Goal: Task Accomplishment & Management: Manage account settings

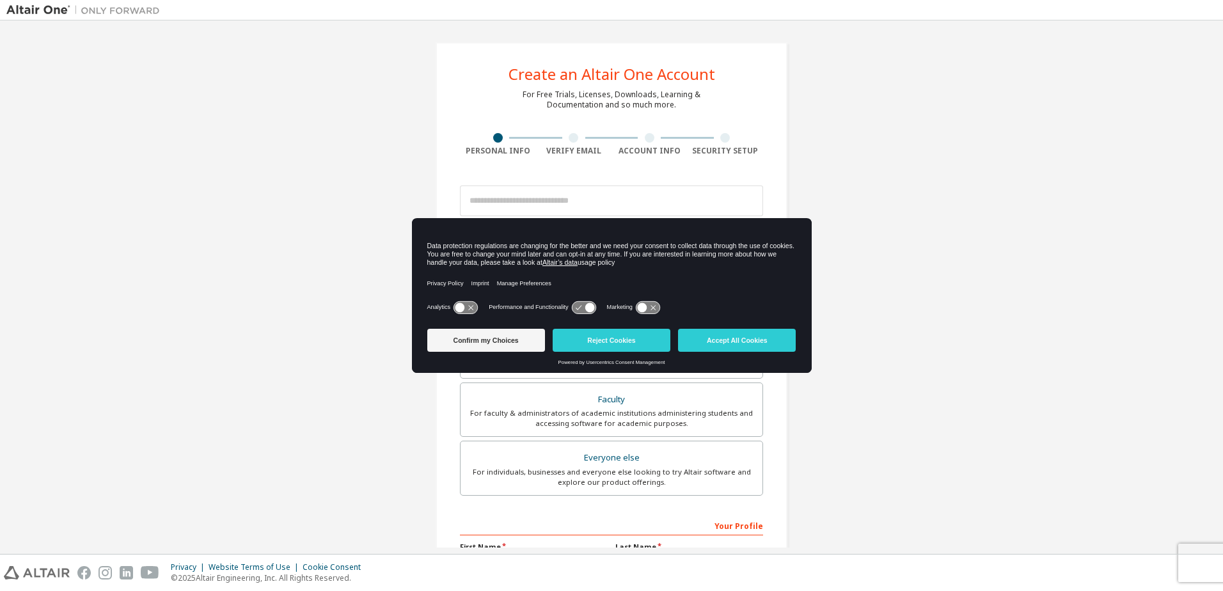
drag, startPoint x: 737, startPoint y: 338, endPoint x: 718, endPoint y: 286, distance: 55.3
click at [737, 339] on button "Accept All Cookies" at bounding box center [737, 340] width 118 height 23
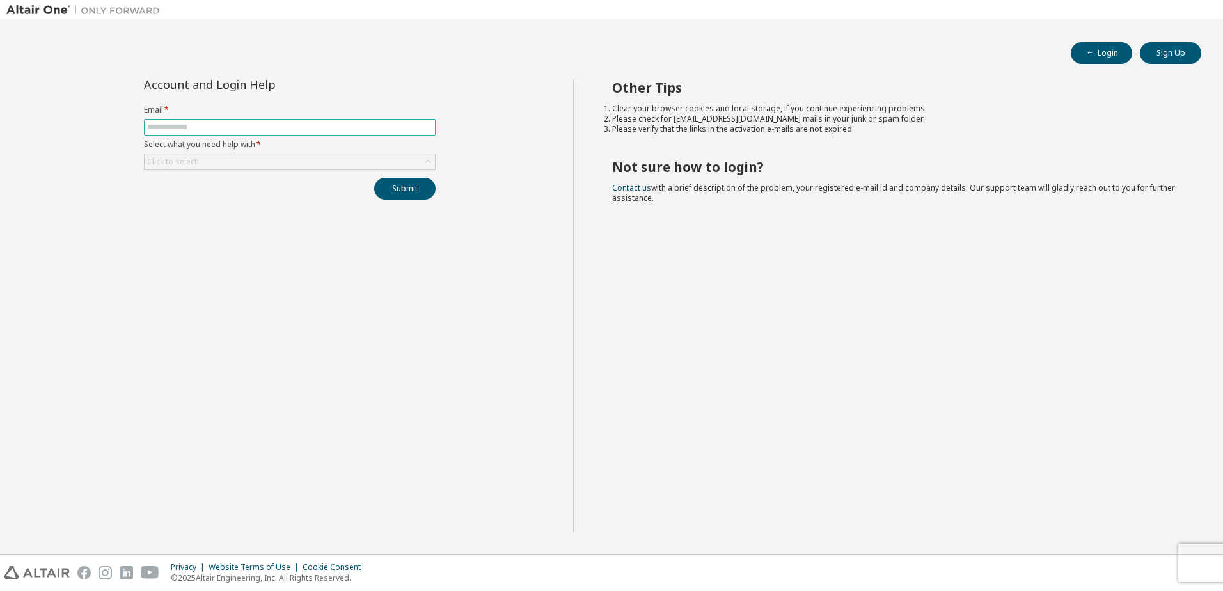
click at [258, 128] on input "text" at bounding box center [289, 127] width 285 height 10
type input "**********"
click at [238, 167] on div "Click to select" at bounding box center [290, 161] width 290 height 15
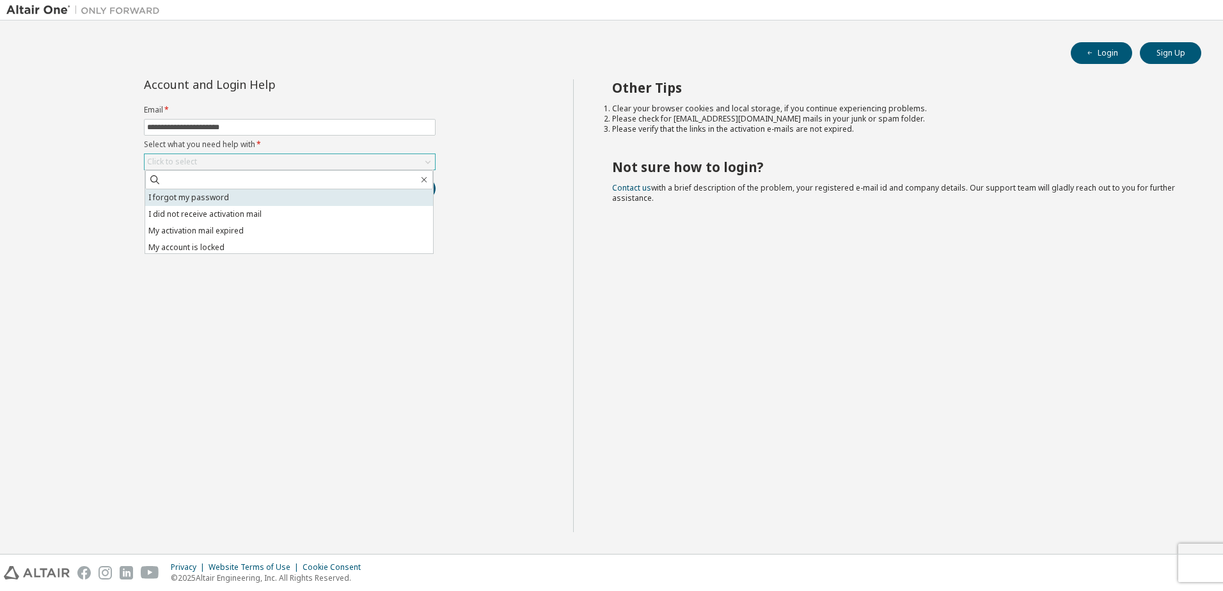
click at [249, 198] on li "I forgot my password" at bounding box center [289, 197] width 288 height 17
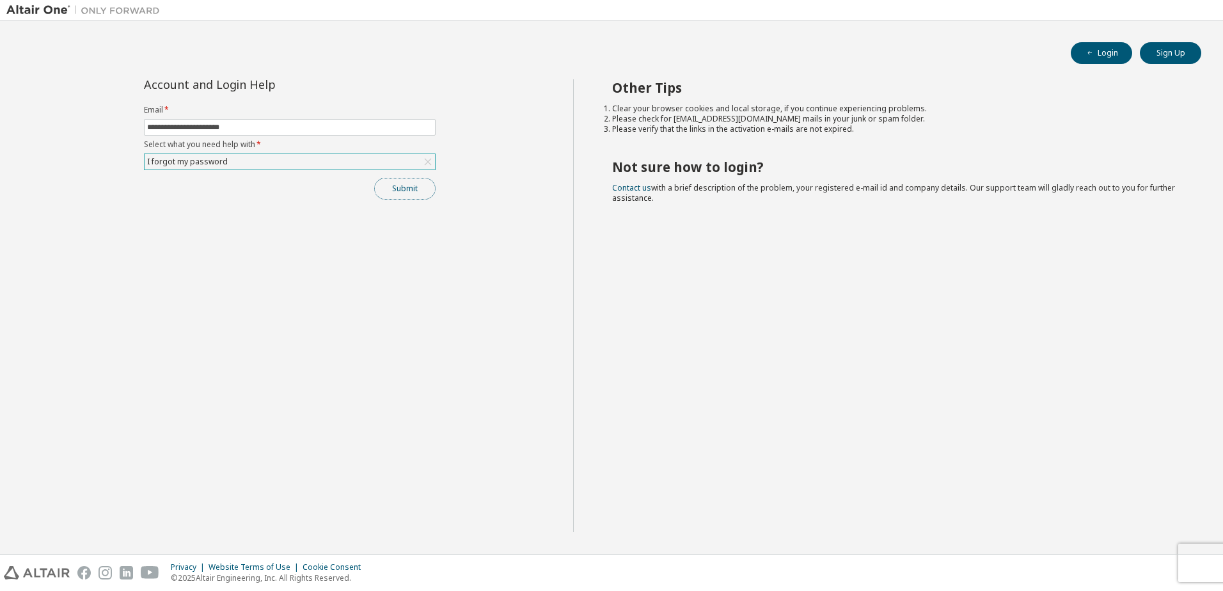
click at [406, 189] on button "Submit" at bounding box center [404, 189] width 61 height 22
click at [434, 194] on button "Submit" at bounding box center [404, 189] width 61 height 22
click at [422, 180] on button "Submit" at bounding box center [404, 189] width 61 height 22
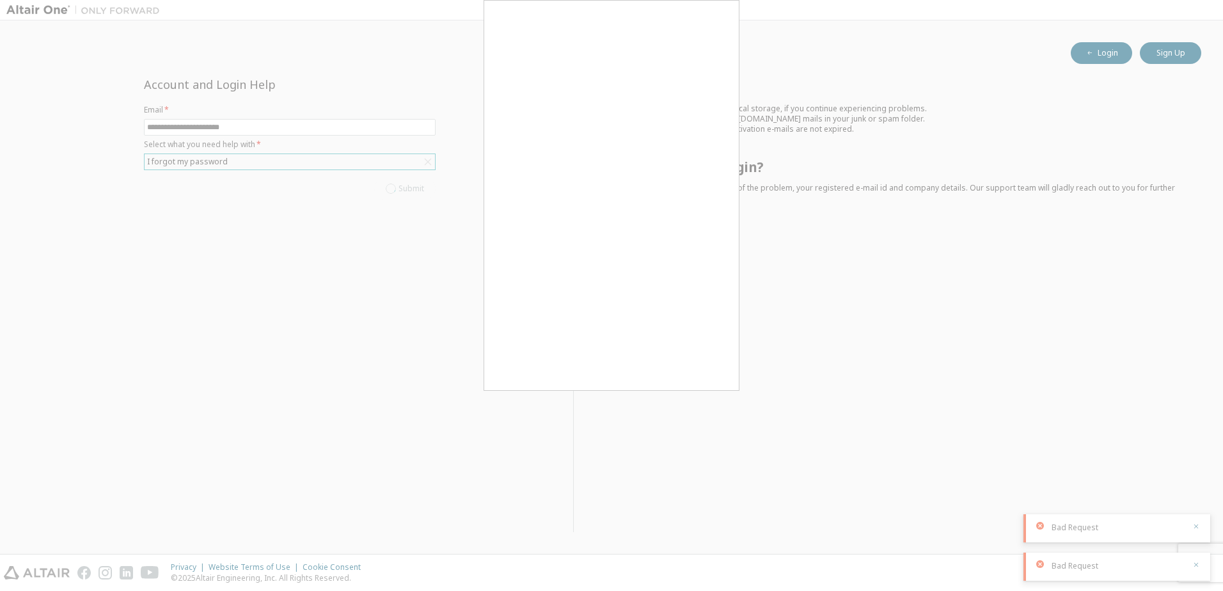
click at [848, 348] on div at bounding box center [611, 295] width 1223 height 591
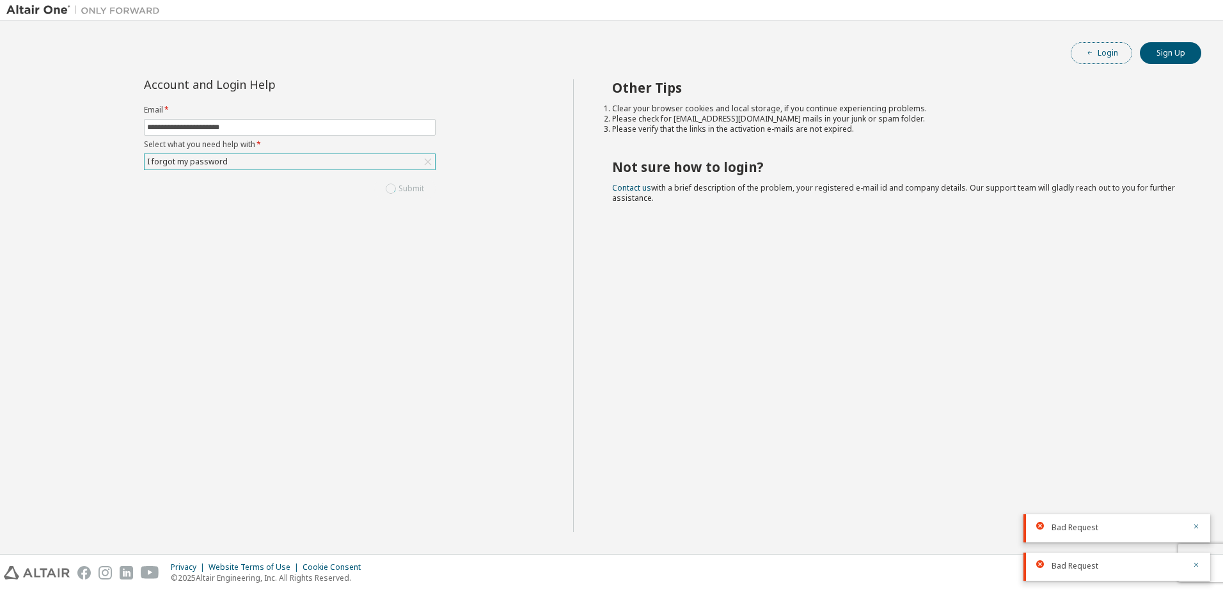
click at [1091, 51] on icon "button" at bounding box center [1090, 53] width 8 height 8
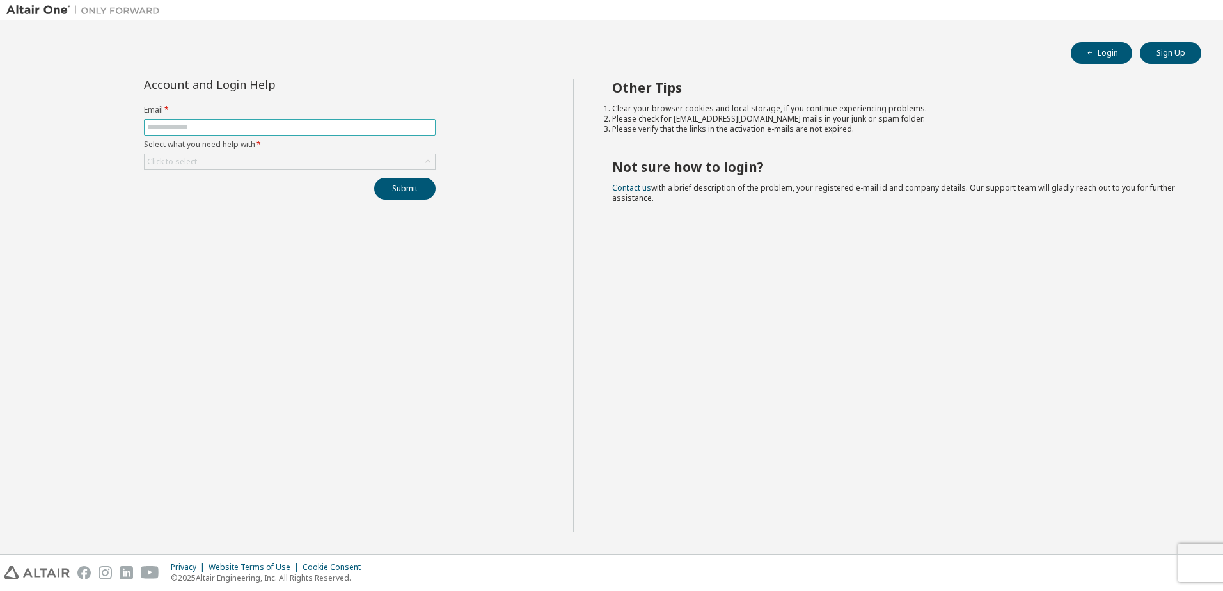
click at [290, 125] on input "text" at bounding box center [289, 127] width 285 height 10
type input "**********"
click at [296, 162] on div "Click to select" at bounding box center [290, 161] width 290 height 15
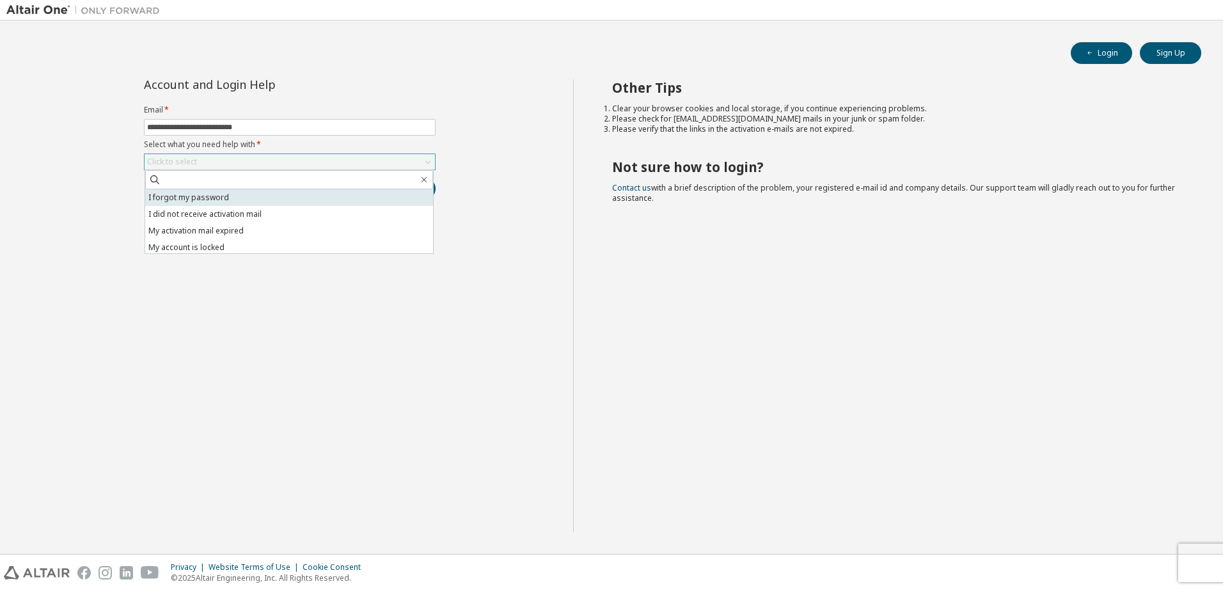
click at [283, 192] on li "I forgot my password" at bounding box center [289, 197] width 288 height 17
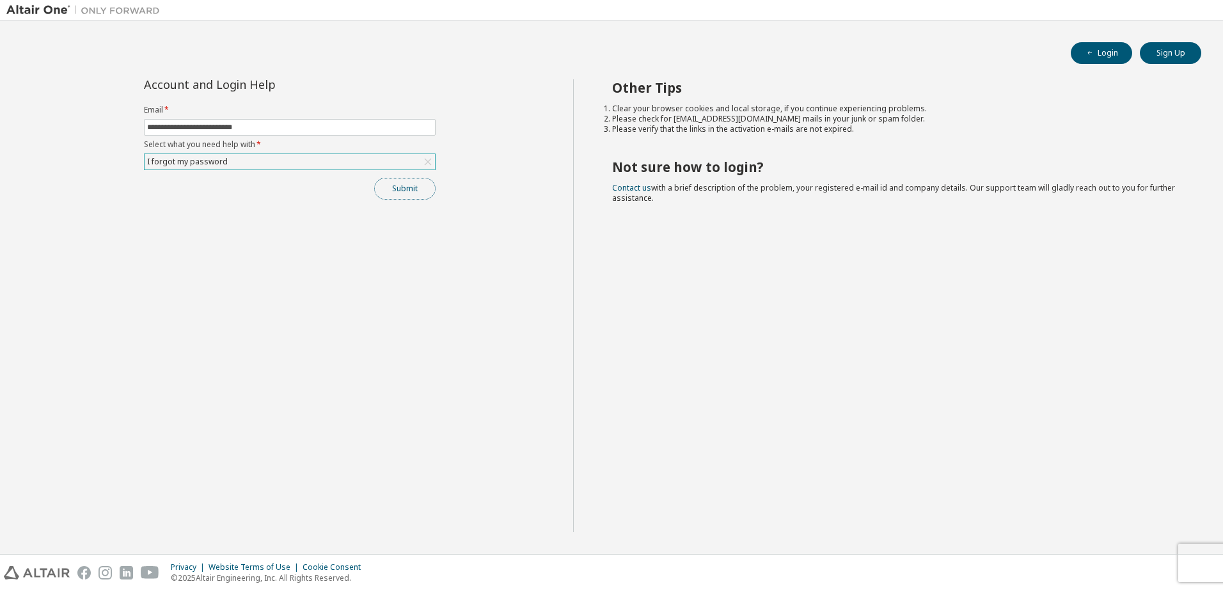
click at [431, 187] on button "Submit" at bounding box center [404, 189] width 61 height 22
click at [1111, 59] on button "Login" at bounding box center [1101, 53] width 61 height 22
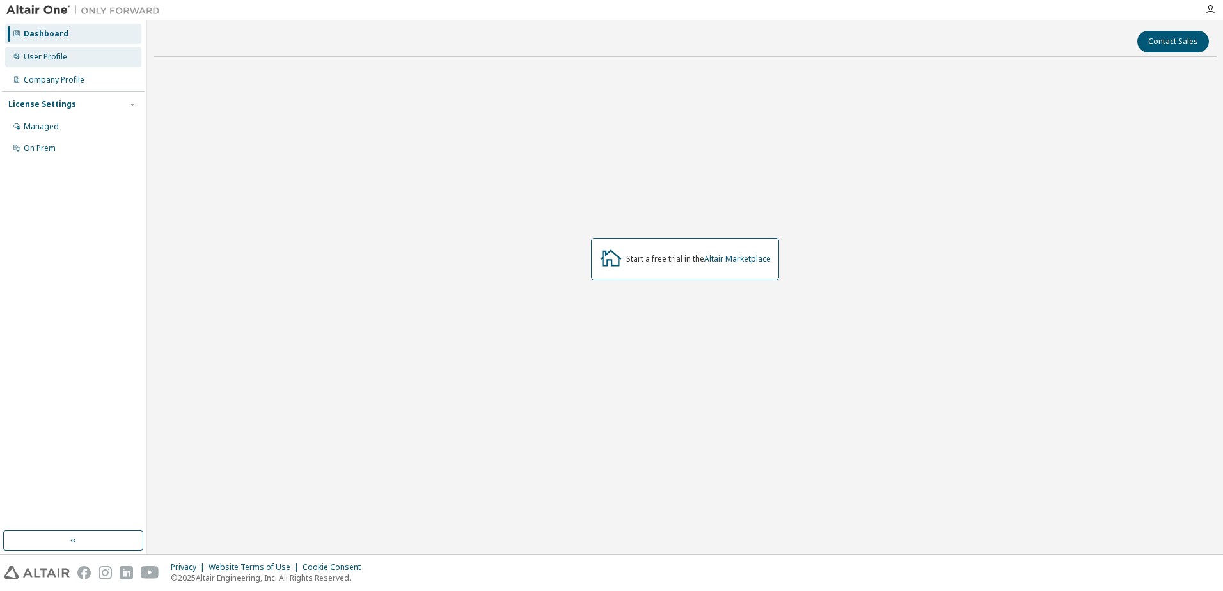
click at [95, 54] on div "User Profile" at bounding box center [73, 57] width 136 height 20
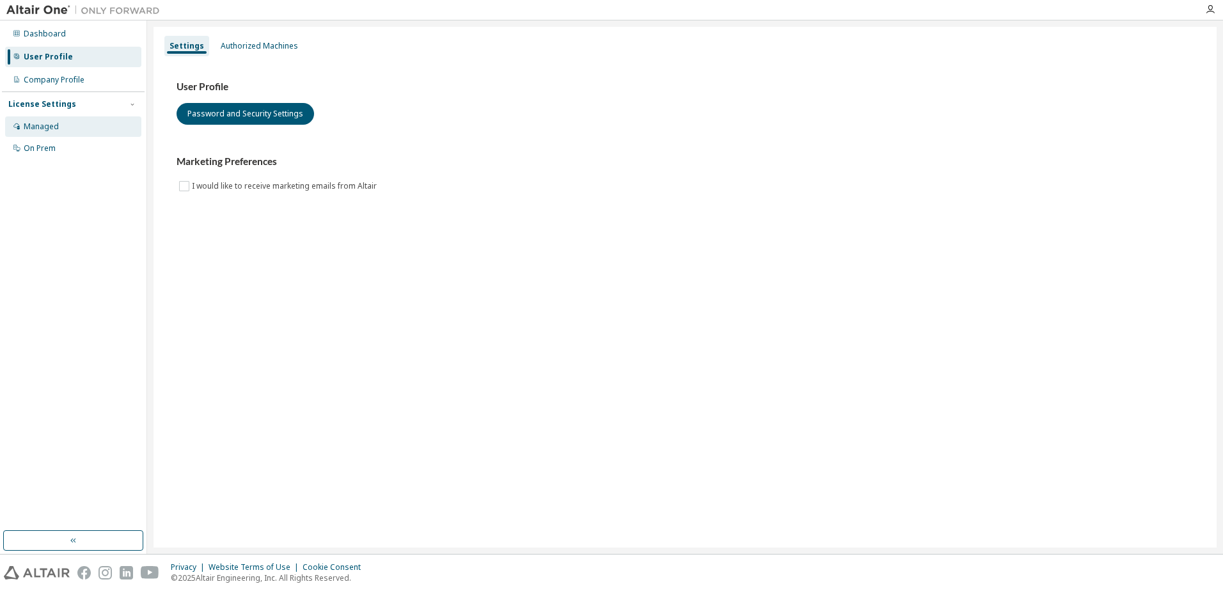
click at [72, 136] on div "Managed" at bounding box center [73, 126] width 136 height 20
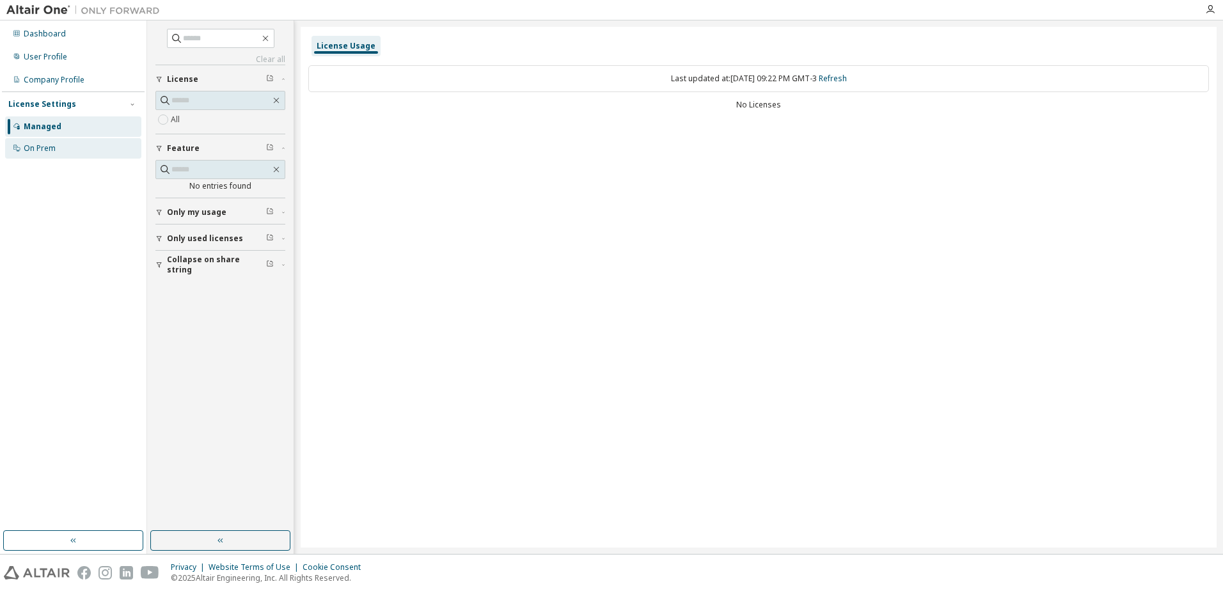
click at [81, 151] on div "On Prem" at bounding box center [73, 148] width 136 height 20
